Goal: Understand process/instructions

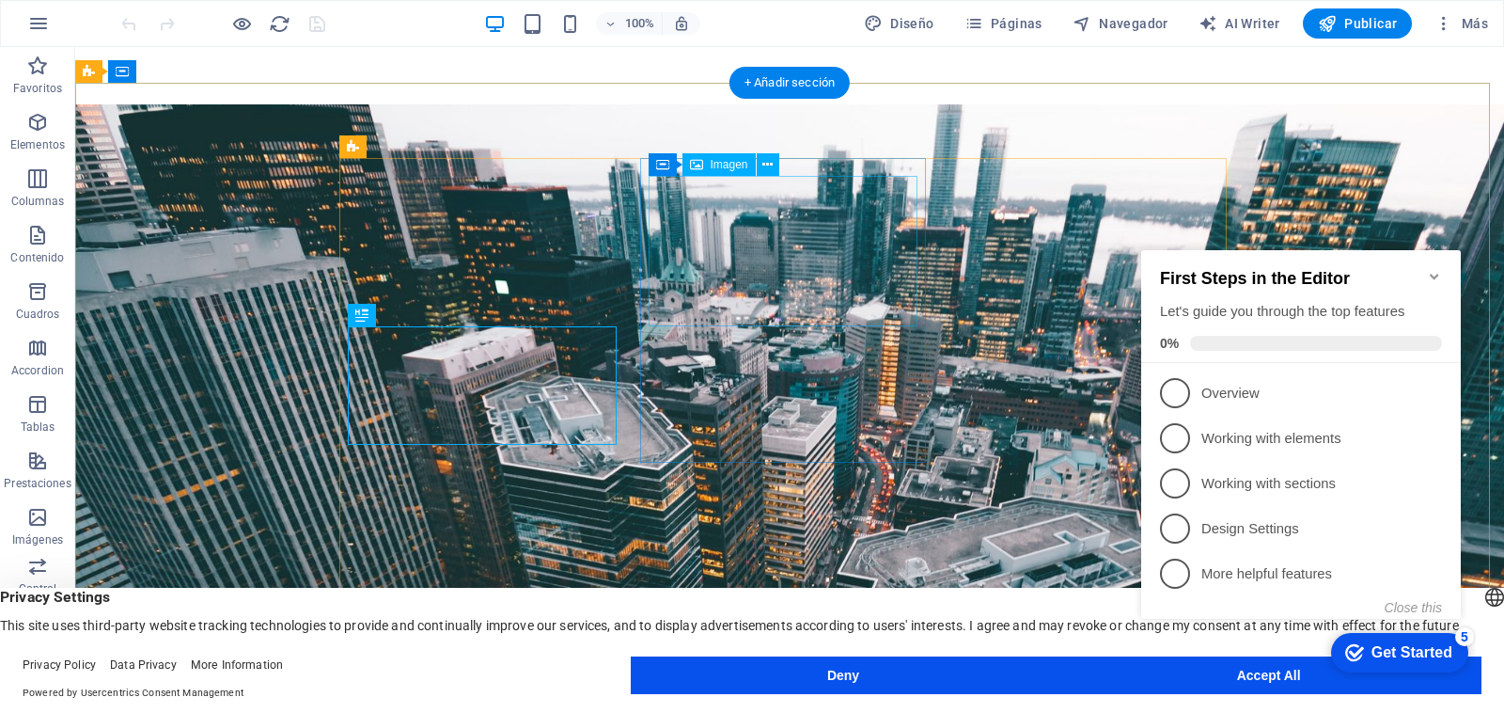
scroll to position [338, 0]
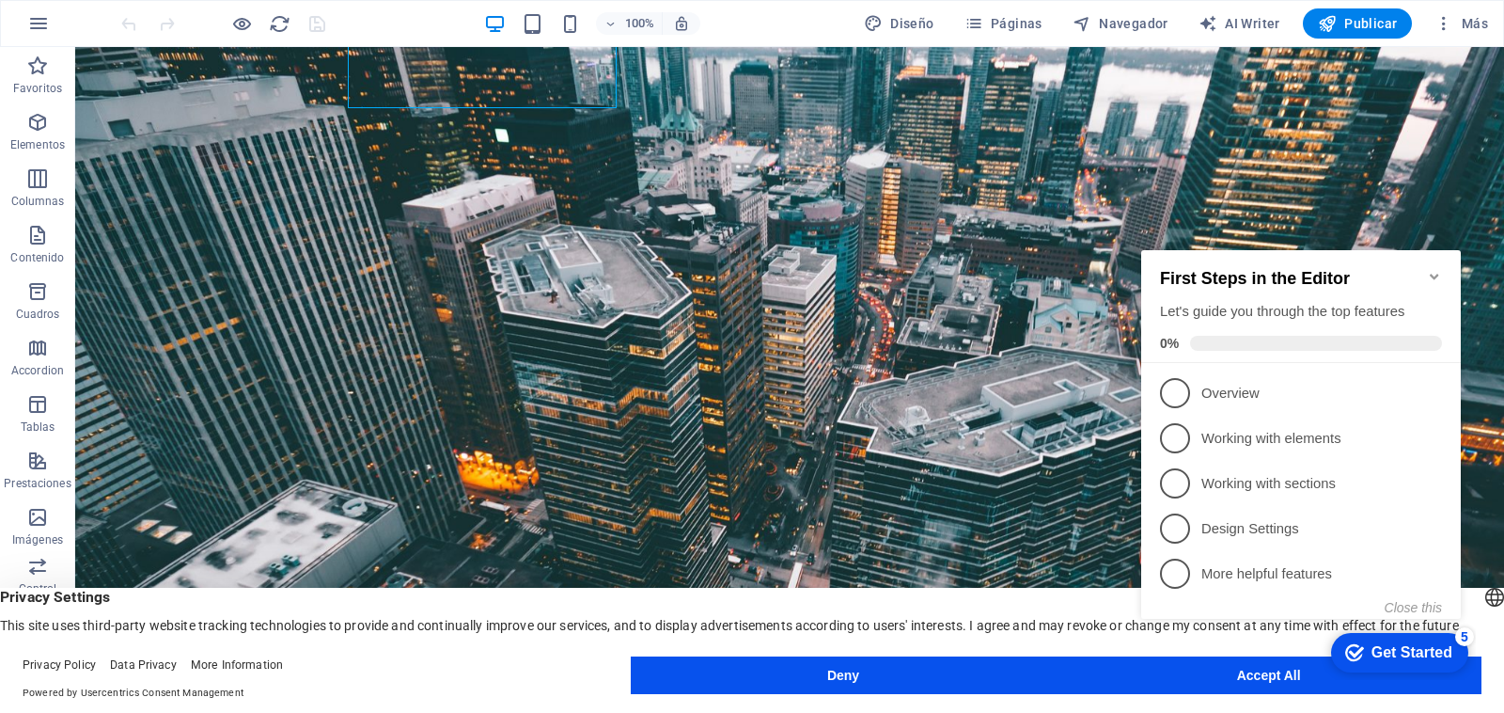
click at [1436, 269] on icon "Minimize checklist" at bounding box center [1434, 276] width 15 height 15
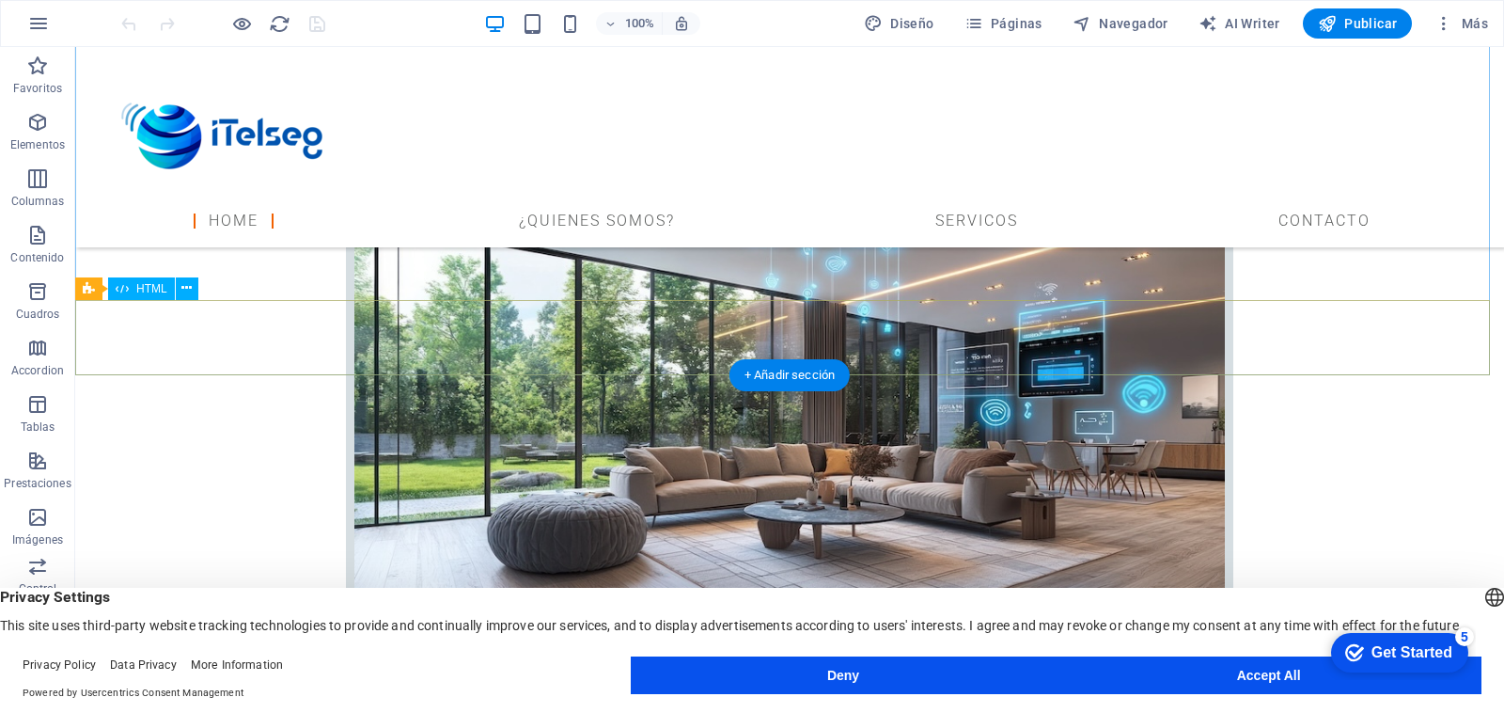
scroll to position [1692, 0]
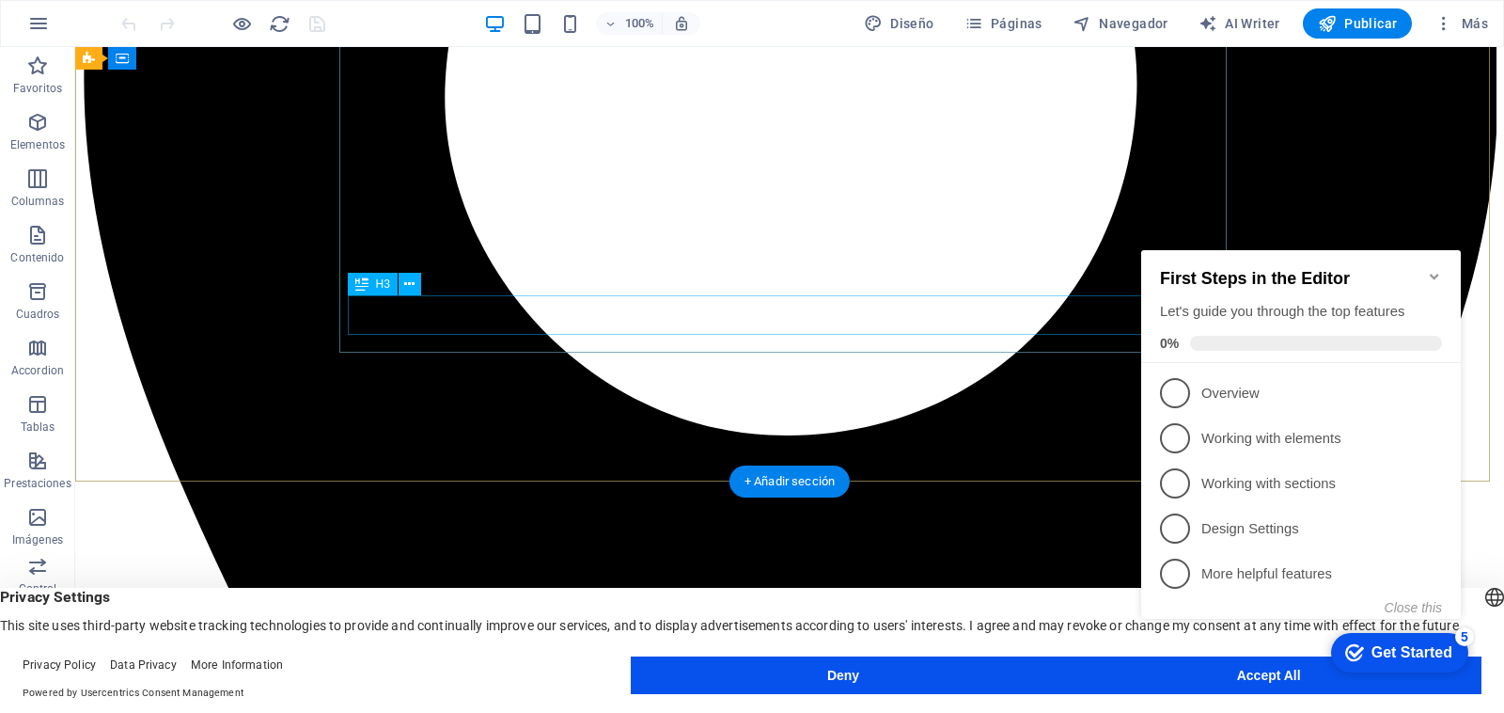
scroll to position [902, 0]
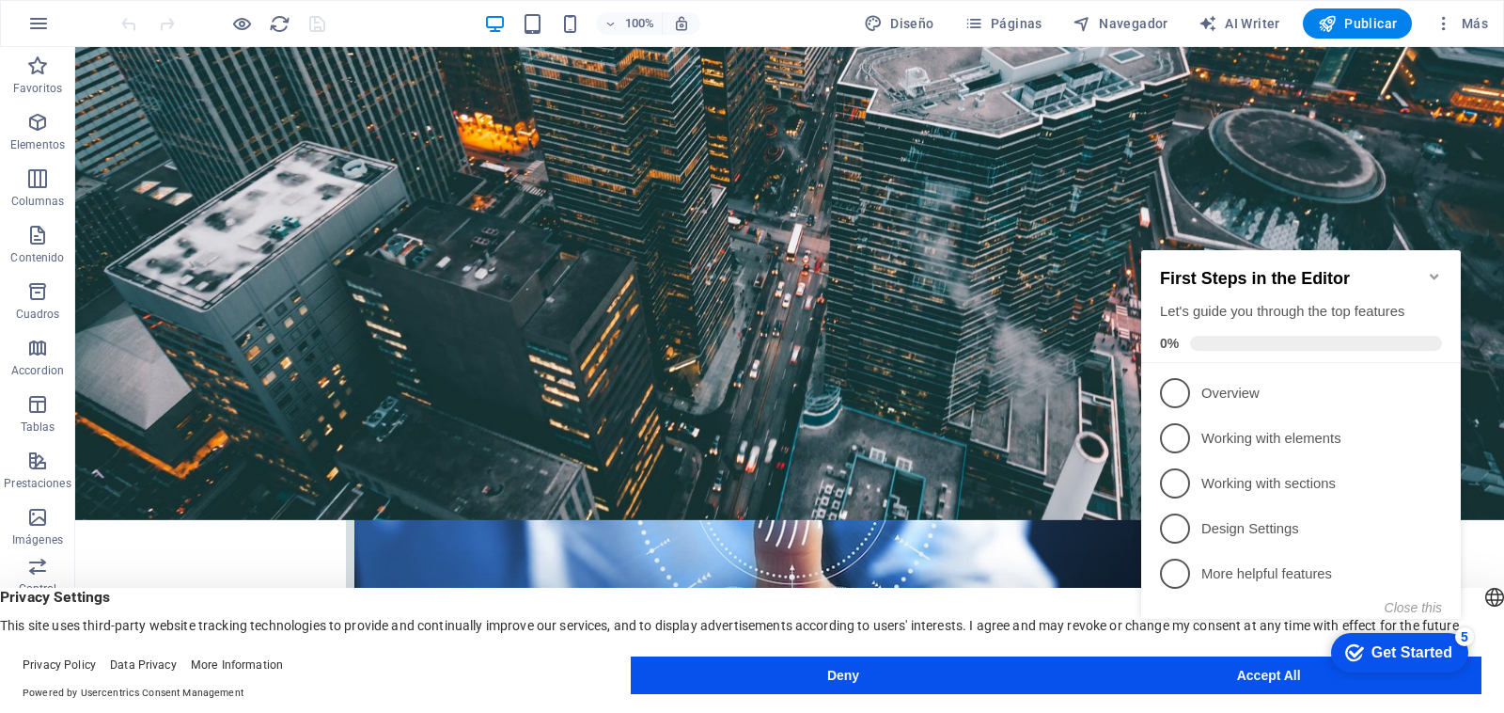
click div "checkmark Get Started 5 First Steps in the Editor Let's guide you through the t…"
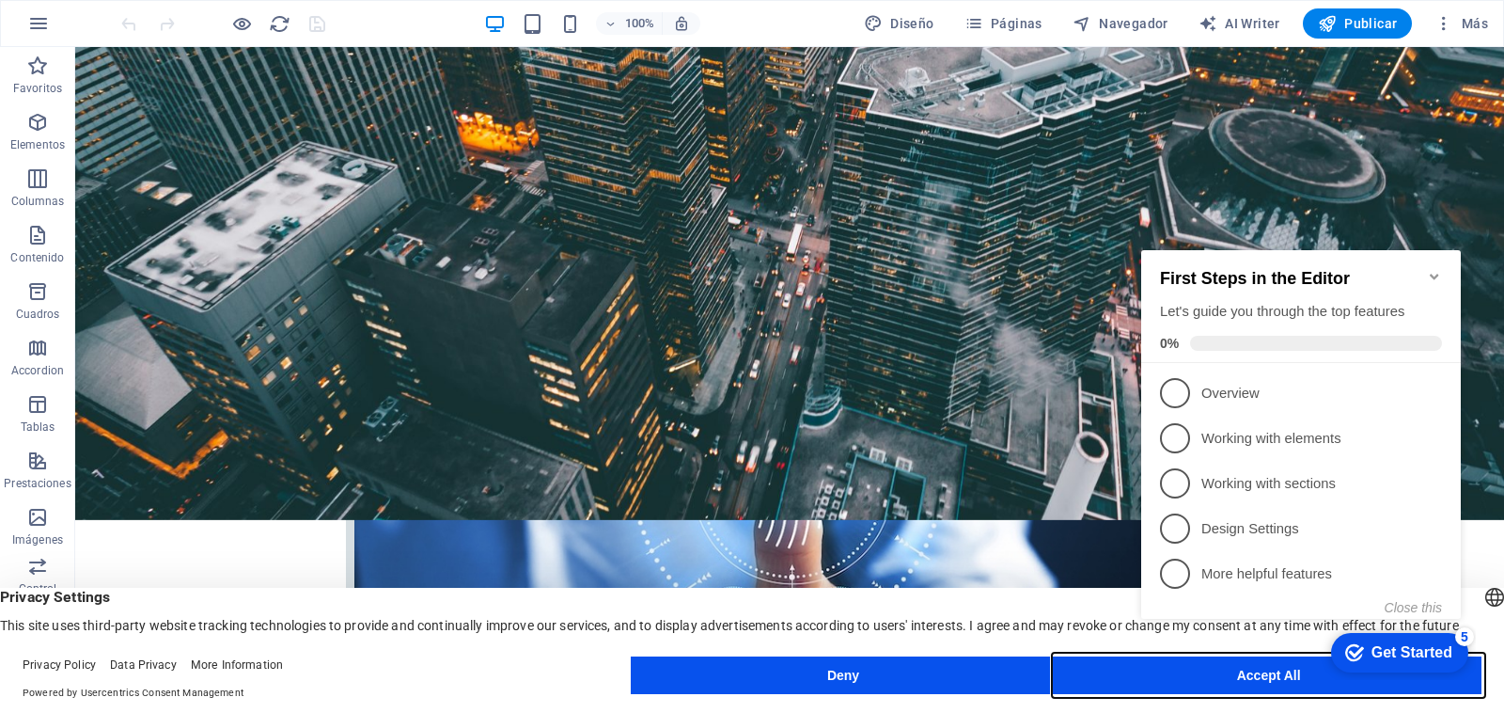
click at [1116, 679] on button "Accept All" at bounding box center [1269, 675] width 426 height 38
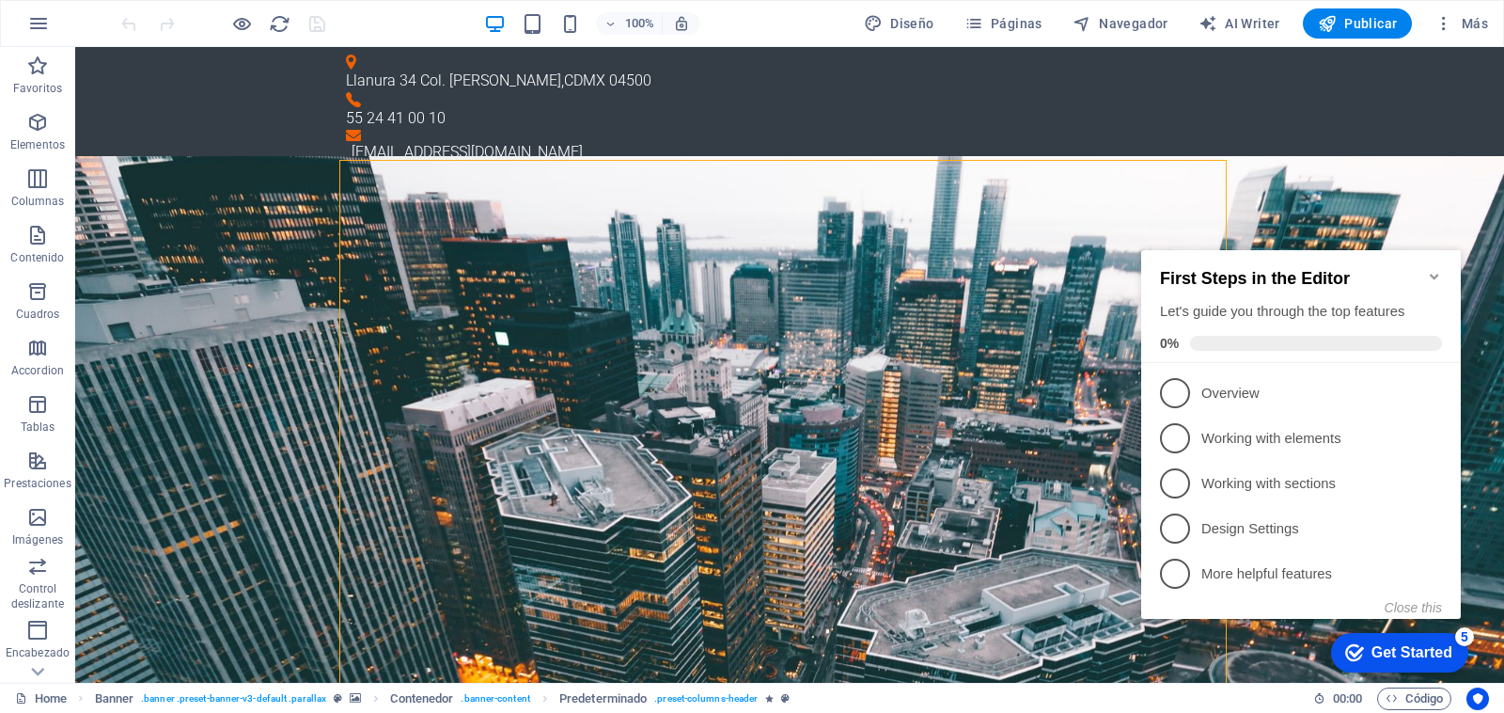
click at [1435, 274] on icon "Minimize checklist" at bounding box center [1434, 277] width 8 height 6
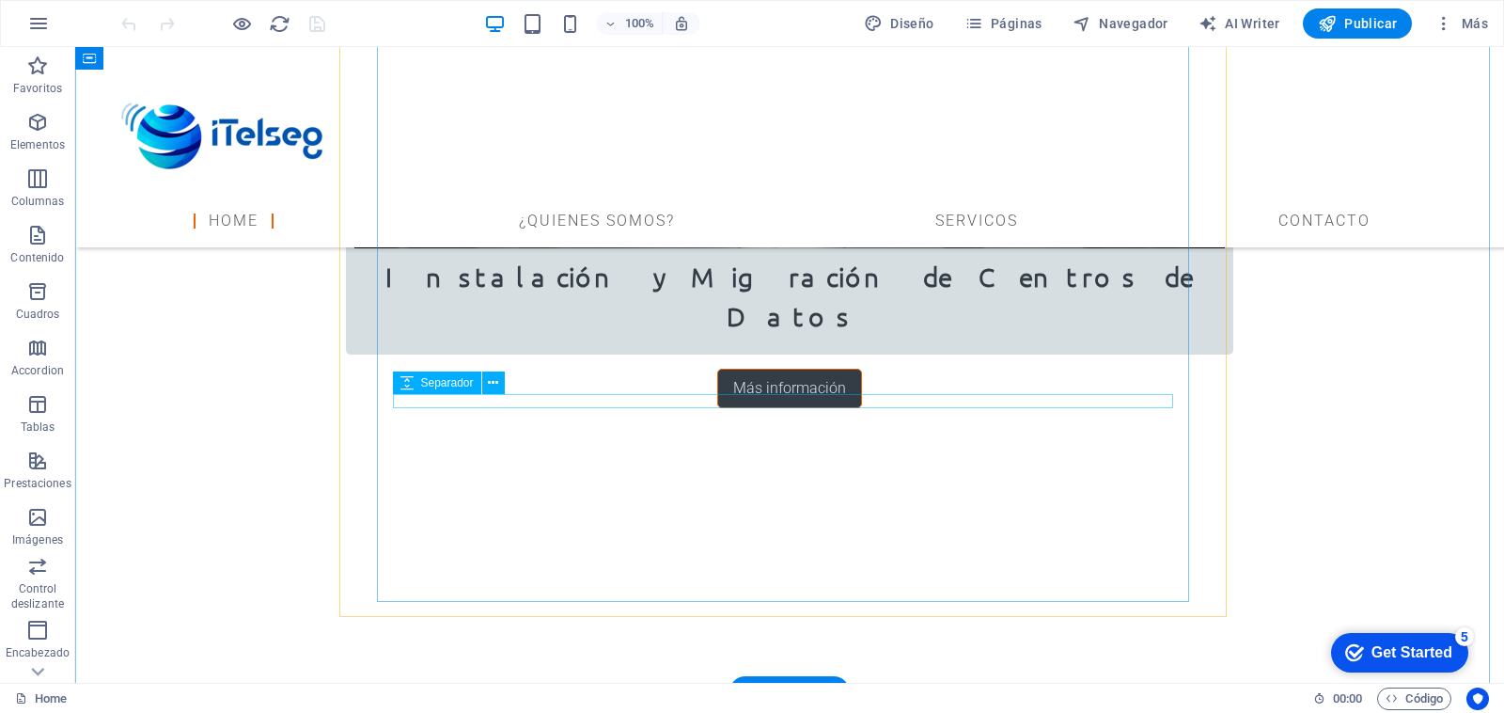
scroll to position [3046, 0]
